Goal: Navigation & Orientation: Find specific page/section

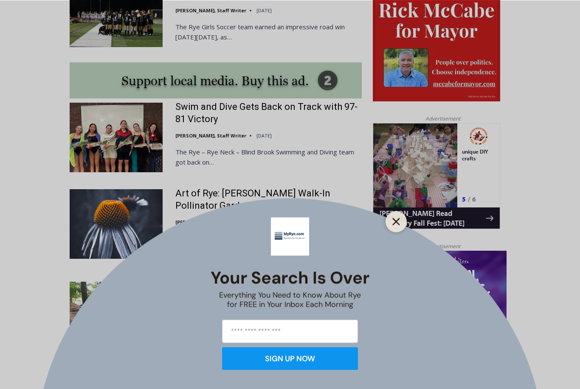
click at [396, 227] on button "Close" at bounding box center [396, 222] width 12 height 12
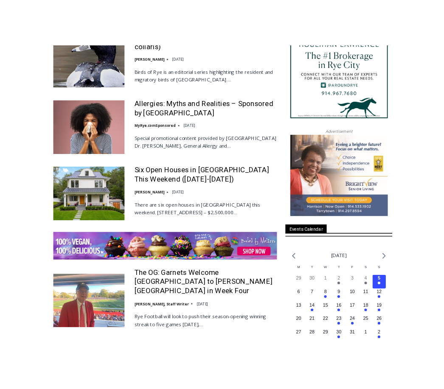
scroll to position [1097, 0]
